Goal: Task Accomplishment & Management: Complete application form

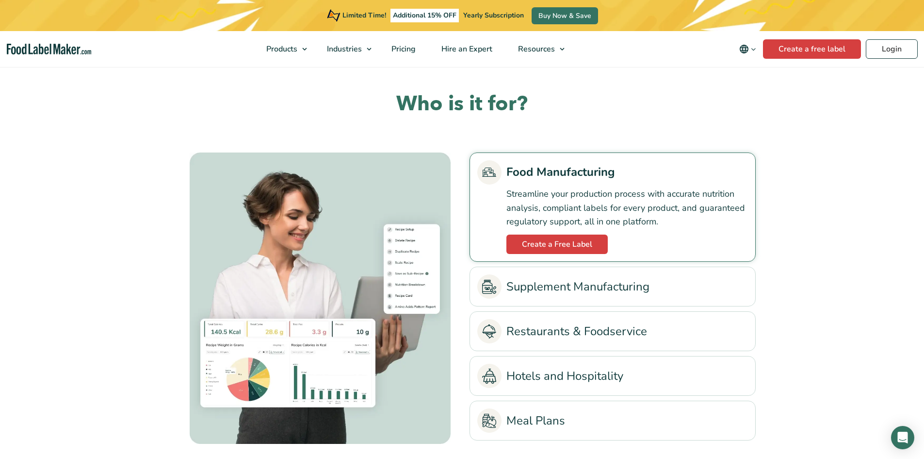
scroll to position [2135, 0]
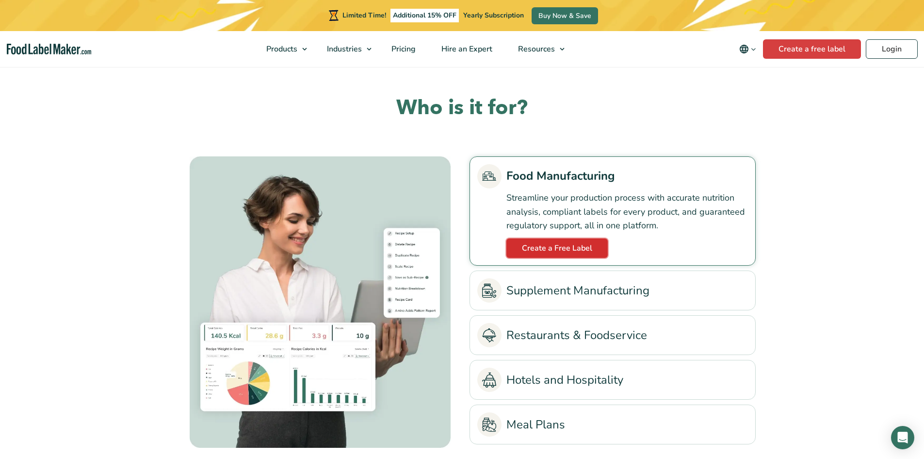
click at [560, 239] on link "Create a Free Label" at bounding box center [557, 247] width 101 height 19
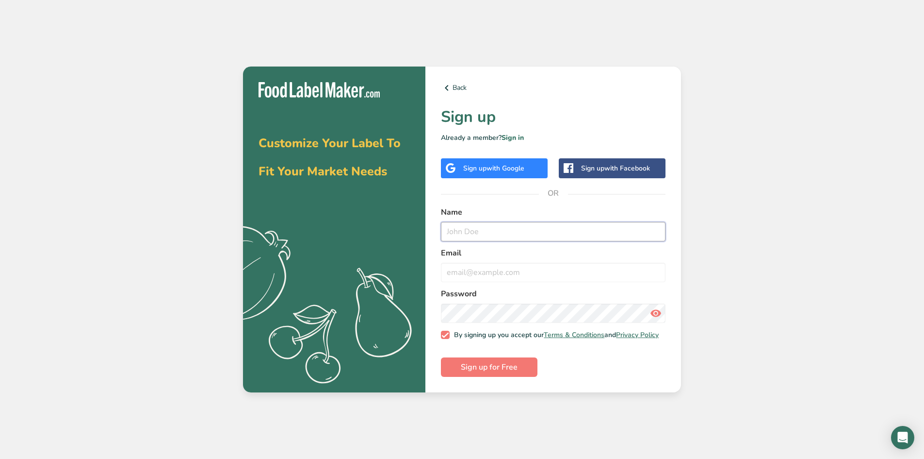
click at [490, 229] on input "text" at bounding box center [553, 231] width 225 height 19
type input "[PERSON_NAME]"
click at [483, 265] on input "email" at bounding box center [553, 272] width 225 height 19
type input "A"
type input "[EMAIL_ADDRESS][DOMAIN_NAME]"
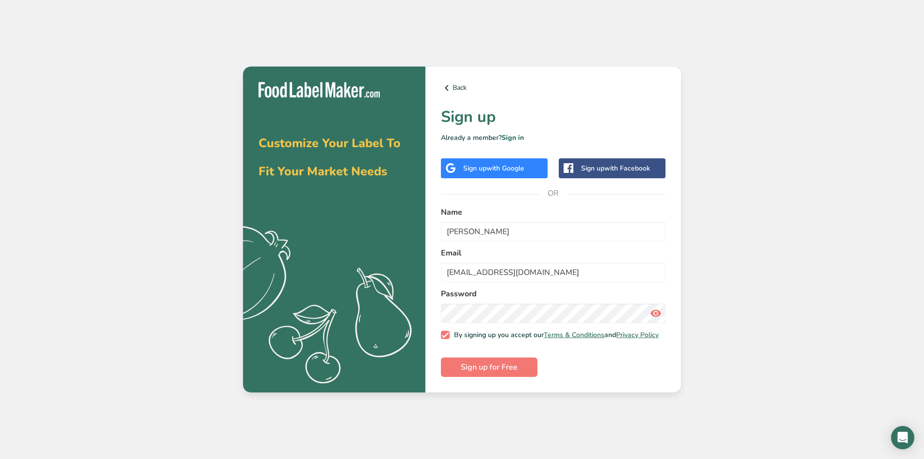
click at [658, 311] on icon at bounding box center [656, 312] width 12 height 17
click at [498, 365] on span "Sign up for Free" at bounding box center [489, 367] width 57 height 12
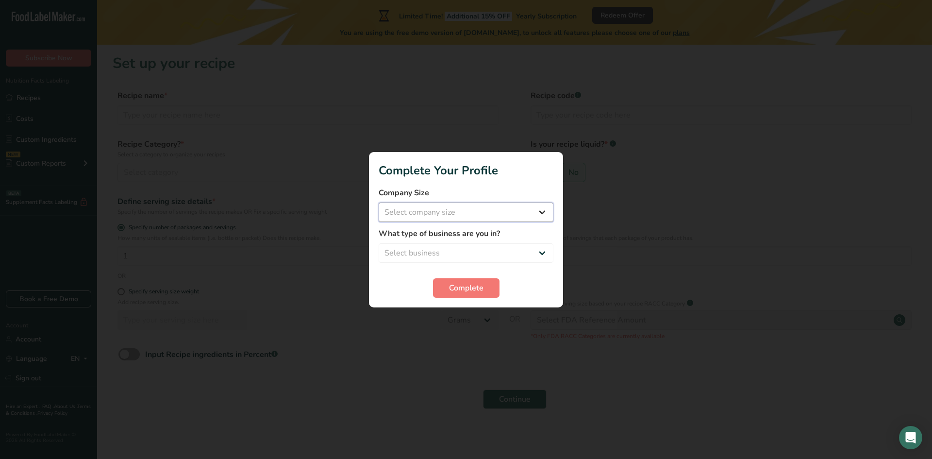
click at [409, 212] on select "Select company size Fewer than 10 Employees 10 to 50 Employees 51 to 500 Employ…" at bounding box center [465, 211] width 175 height 19
select select "1"
click at [378, 202] on select "Select company size Fewer than 10 Employees 10 to 50 Employees 51 to 500 Employ…" at bounding box center [465, 211] width 175 height 19
click at [413, 253] on select "Select business Packaged Food Manufacturer Restaurant & Cafe Bakery Meal Plans …" at bounding box center [465, 252] width 175 height 19
select select "8"
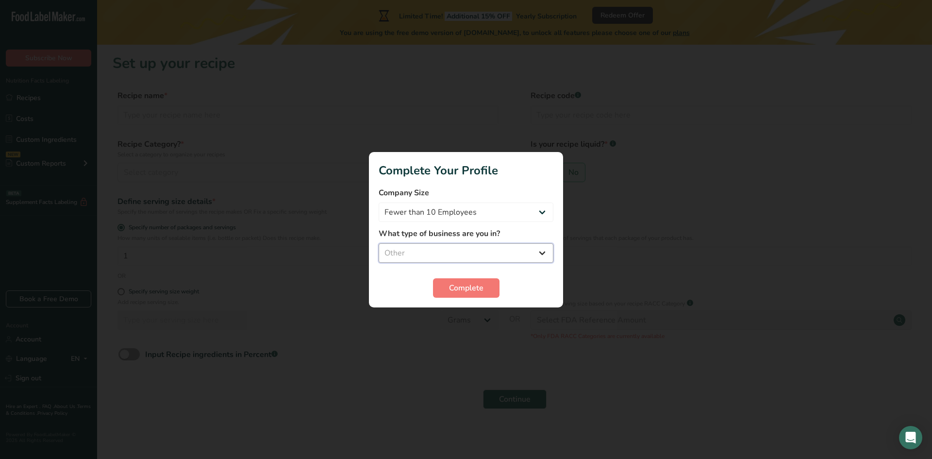
click at [378, 243] on select "Select business Packaged Food Manufacturer Restaurant & Cafe Bakery Meal Plans …" at bounding box center [465, 252] width 175 height 19
click at [462, 286] on span "Complete" at bounding box center [466, 288] width 34 height 12
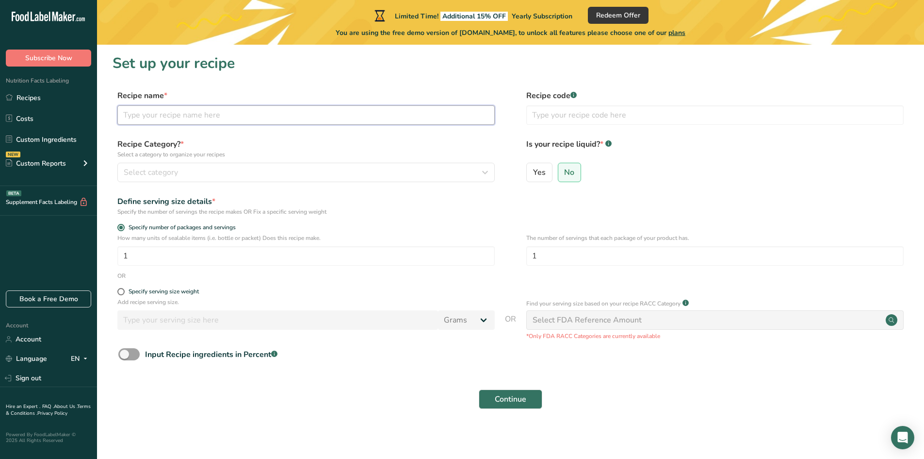
click at [180, 124] on input "text" at bounding box center [306, 114] width 378 height 19
type input "[PERSON_NAME] bread"
click at [177, 166] on span "Select category" at bounding box center [151, 172] width 54 height 12
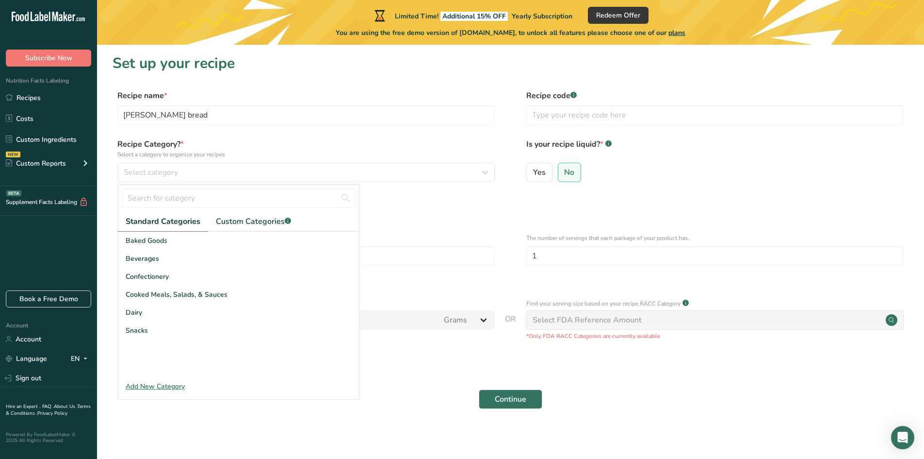
click at [148, 387] on div "Add New Category" at bounding box center [239, 386] width 242 height 10
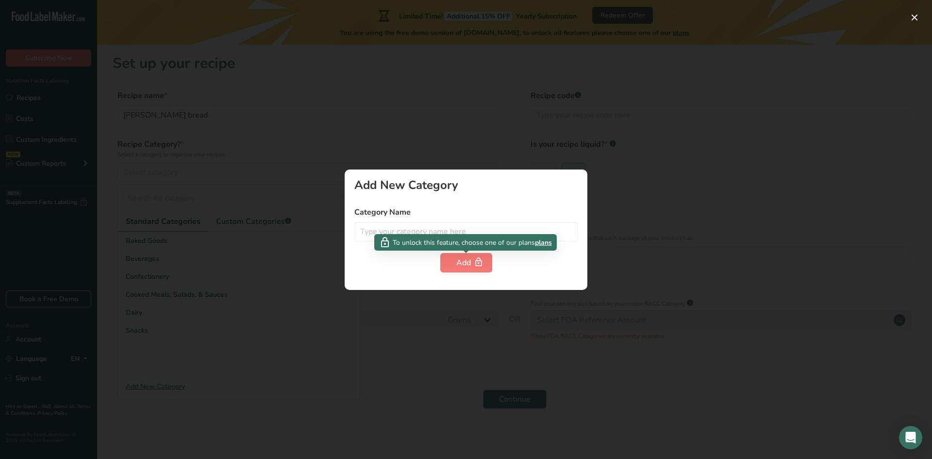
click at [454, 235] on div "To unlock this feature, choose one of our plans plans" at bounding box center [465, 242] width 182 height 16
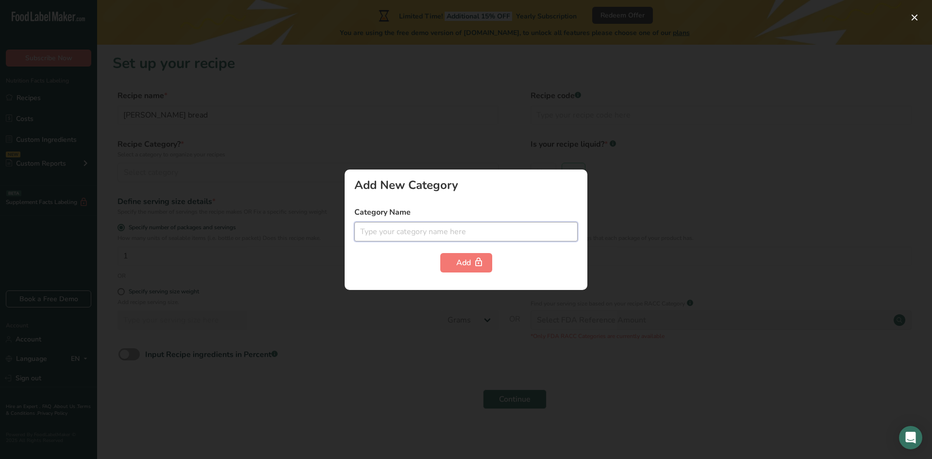
click at [458, 227] on input "text" at bounding box center [465, 231] width 223 height 19
type input "Bakery"
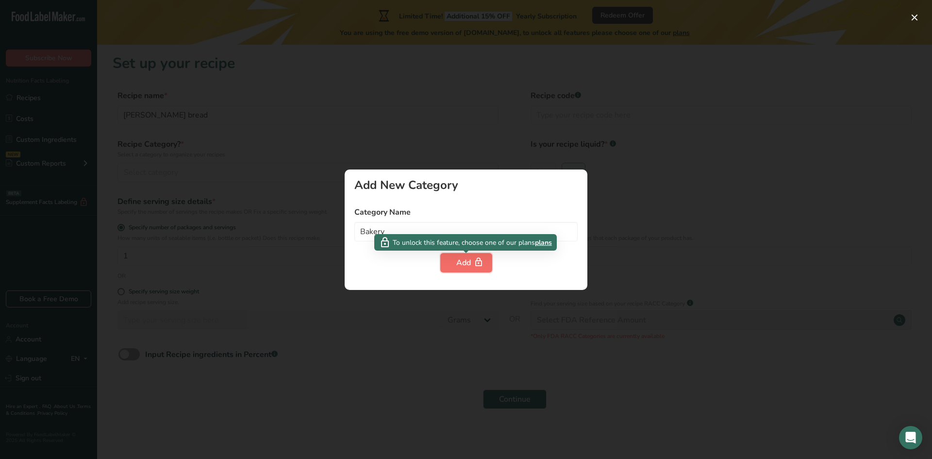
click at [468, 257] on div "Add" at bounding box center [466, 263] width 20 height 12
click at [454, 268] on button "Add" at bounding box center [466, 262] width 52 height 19
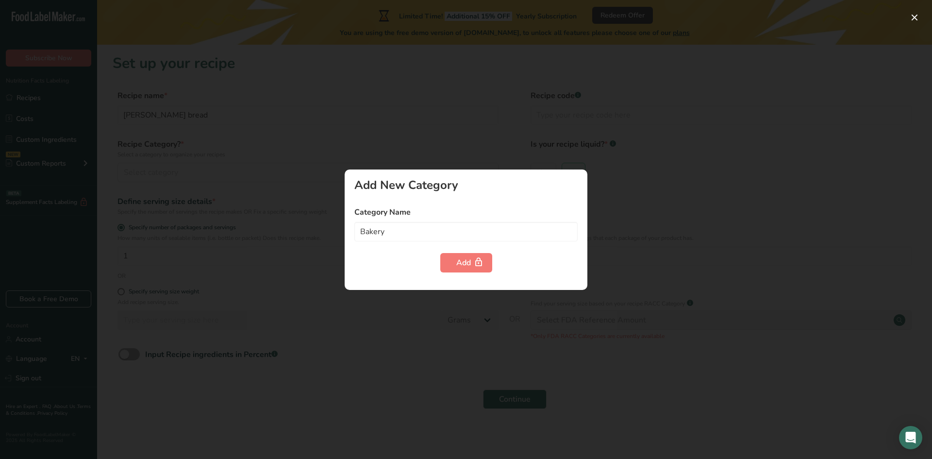
click at [209, 257] on div at bounding box center [466, 229] width 932 height 459
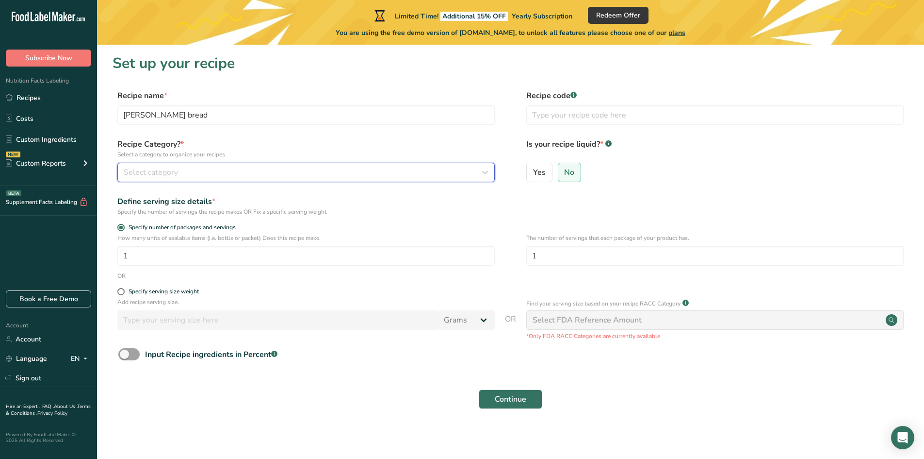
click at [189, 164] on button "Select category" at bounding box center [306, 172] width 378 height 19
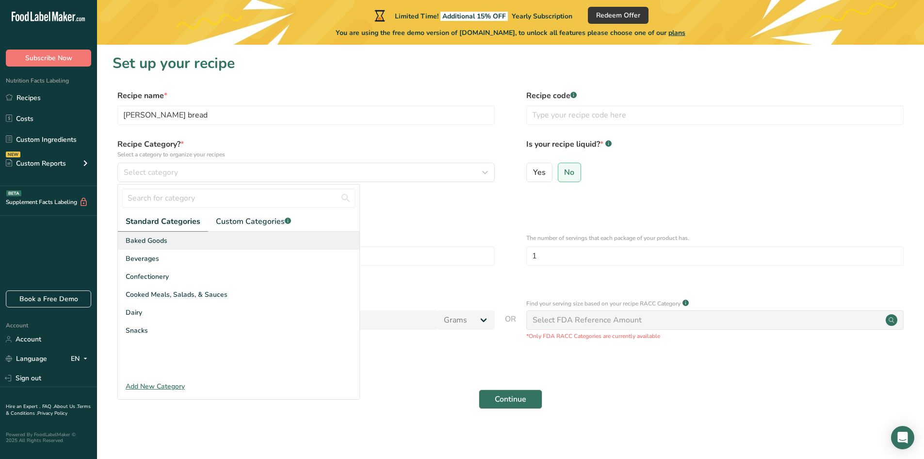
click at [183, 240] on div "Baked Goods" at bounding box center [239, 240] width 242 height 18
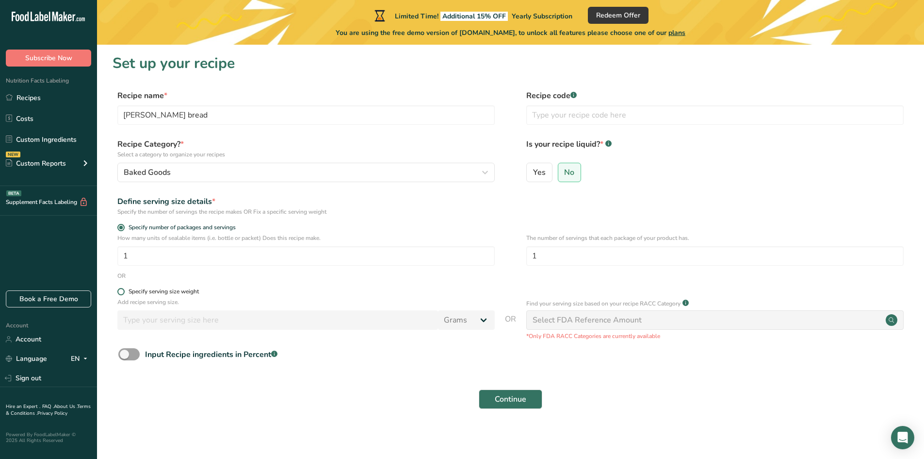
click at [120, 293] on span at bounding box center [120, 291] width 7 height 7
click at [120, 293] on input "Specify serving size weight" at bounding box center [120, 291] width 6 height 6
radio input "true"
radio input "false"
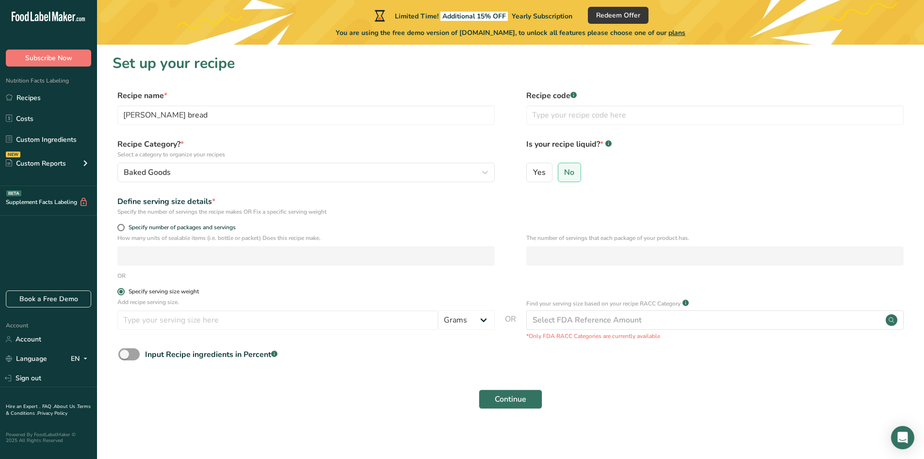
click at [120, 293] on span at bounding box center [120, 291] width 7 height 7
click at [120, 293] on input "Specify serving size weight" at bounding box center [120, 291] width 6 height 6
click at [118, 229] on span at bounding box center [120, 227] width 7 height 7
click at [118, 229] on input "Specify number of packages and servings" at bounding box center [120, 227] width 6 height 6
radio input "true"
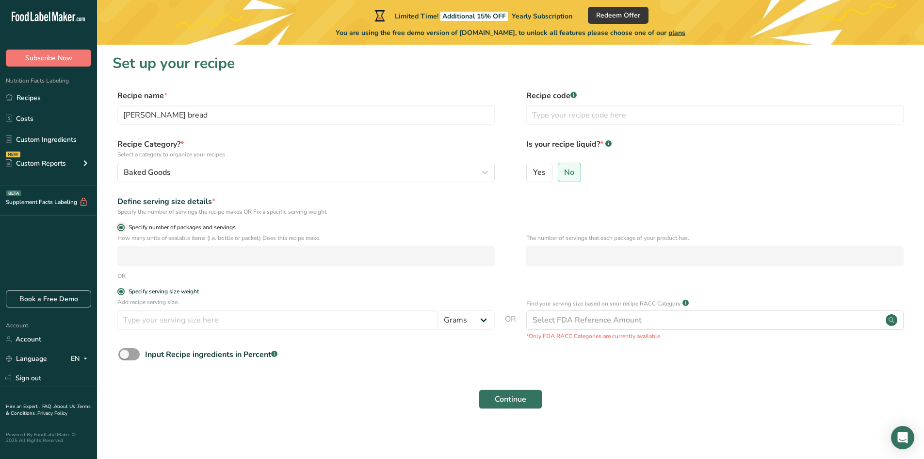
radio input "false"
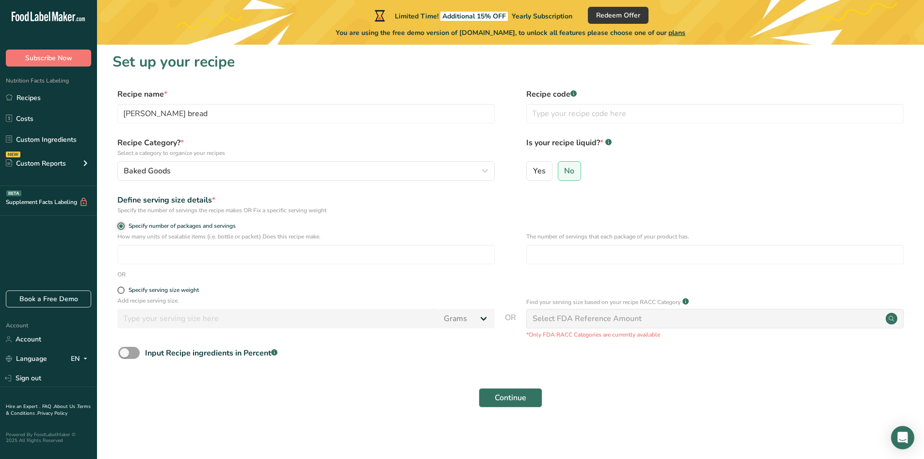
scroll to position [2, 0]
click at [578, 164] on label "No" at bounding box center [570, 169] width 24 height 19
click at [565, 166] on input "No" at bounding box center [562, 169] width 6 height 6
click at [577, 106] on input "text" at bounding box center [715, 112] width 378 height 19
click at [508, 407] on div "Continue" at bounding box center [511, 396] width 796 height 31
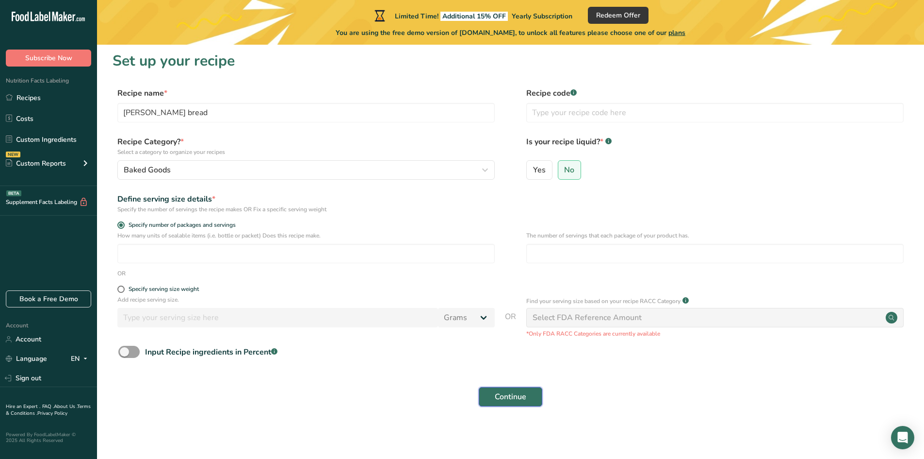
click at [508, 404] on button "Continue" at bounding box center [511, 396] width 64 height 19
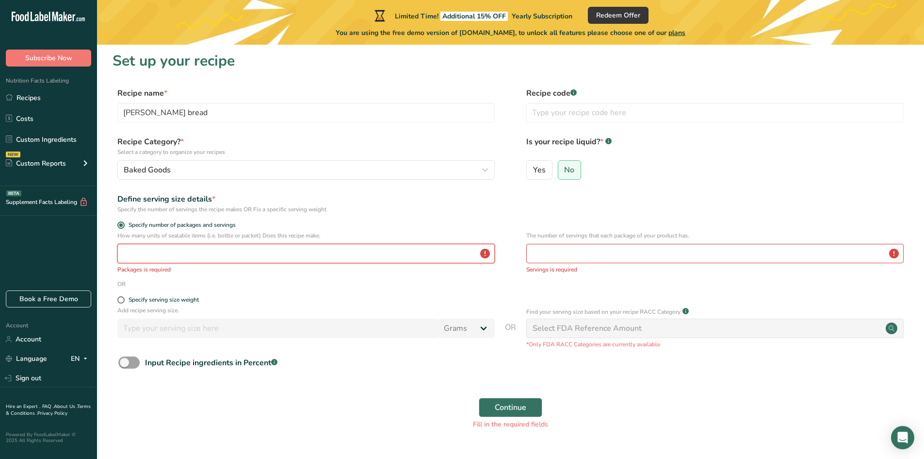
click at [219, 259] on input "number" at bounding box center [306, 253] width 378 height 19
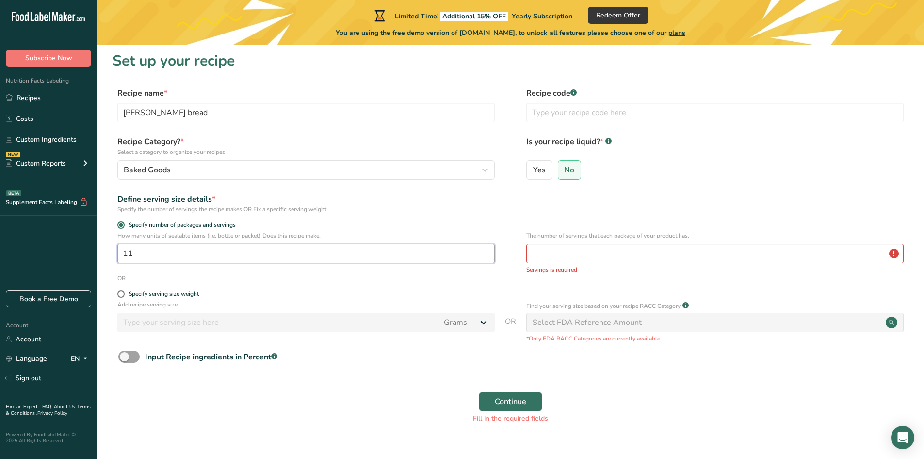
type input "1"
click at [578, 251] on input "number" at bounding box center [715, 253] width 378 height 19
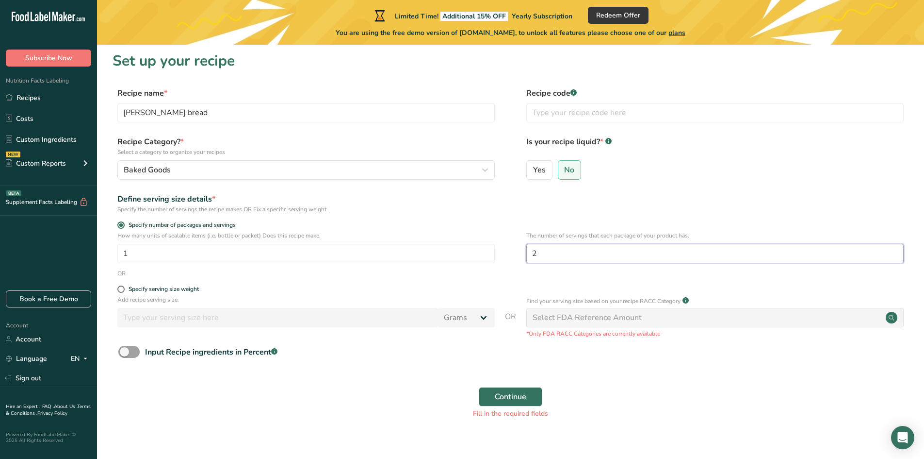
type input "2"
click at [544, 370] on form "Recipe name * [PERSON_NAME] bread Recipe code .a-a{fill:#347362;}.b-a{fill:#fff…" at bounding box center [511, 255] width 796 height 337
click at [505, 394] on span "Continue" at bounding box center [511, 397] width 32 height 12
